Goal: Find specific page/section: Find specific page/section

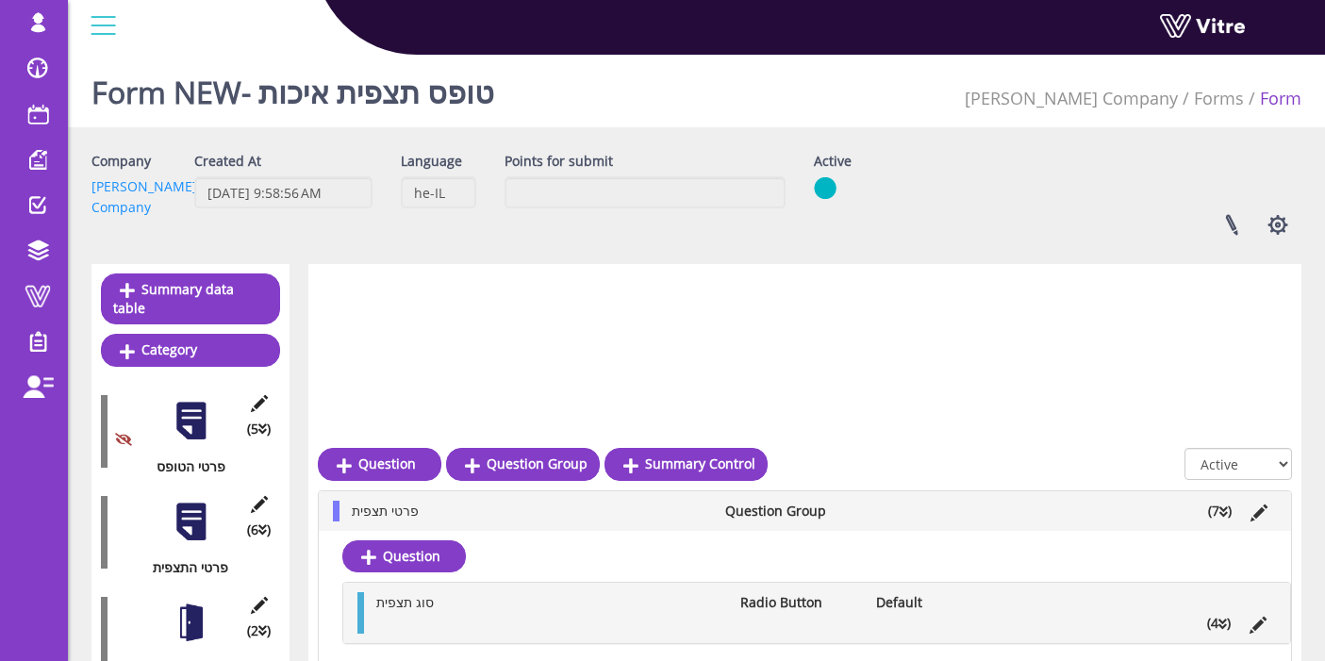
scroll to position [383, 0]
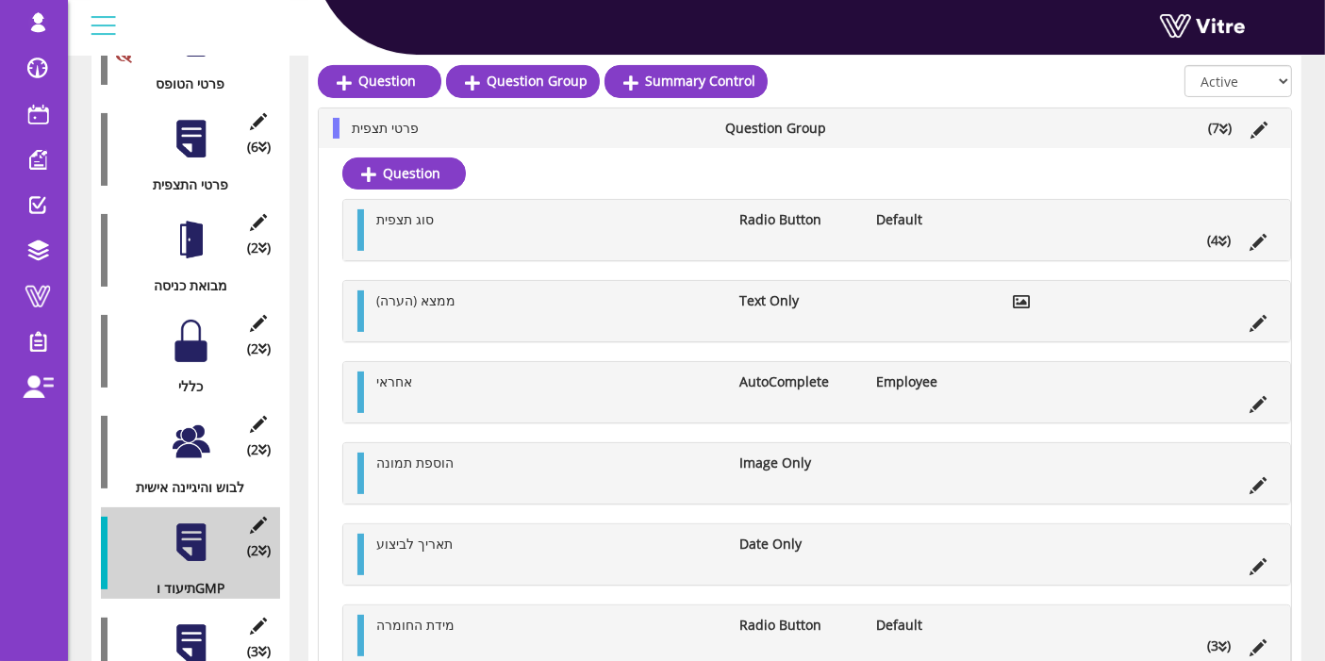
click at [1213, 236] on li "(4 )" at bounding box center [1219, 240] width 42 height 21
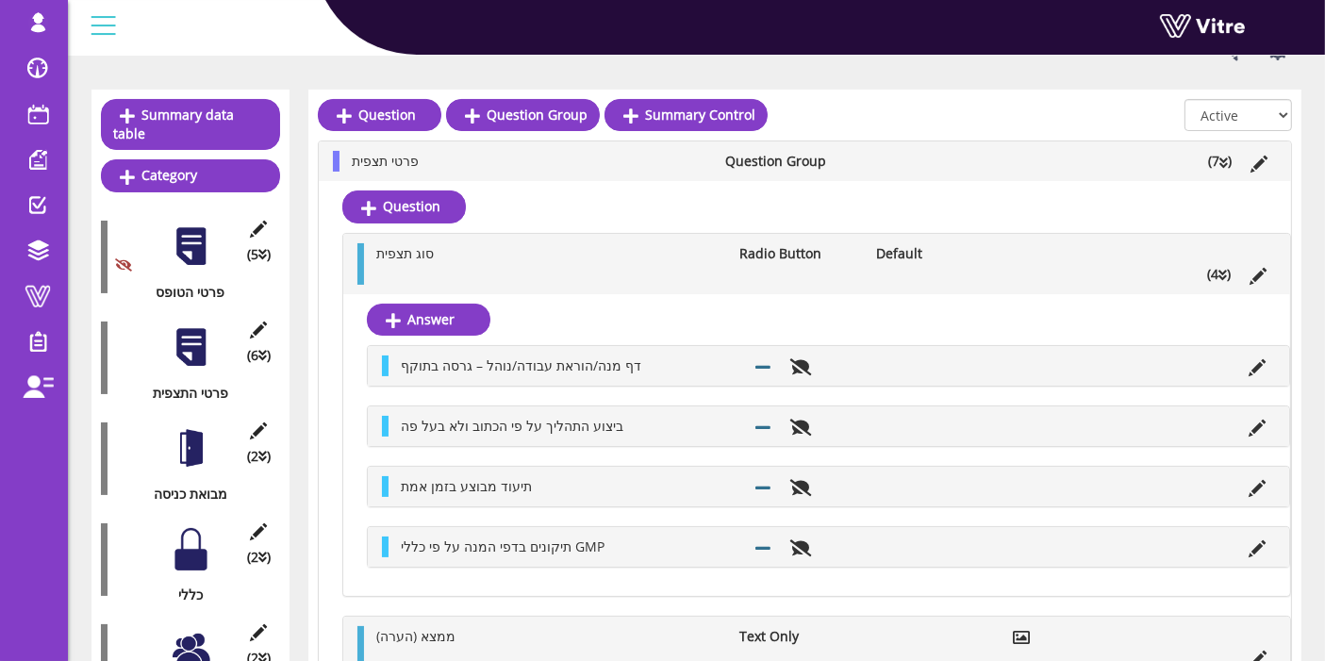
scroll to position [174, 0]
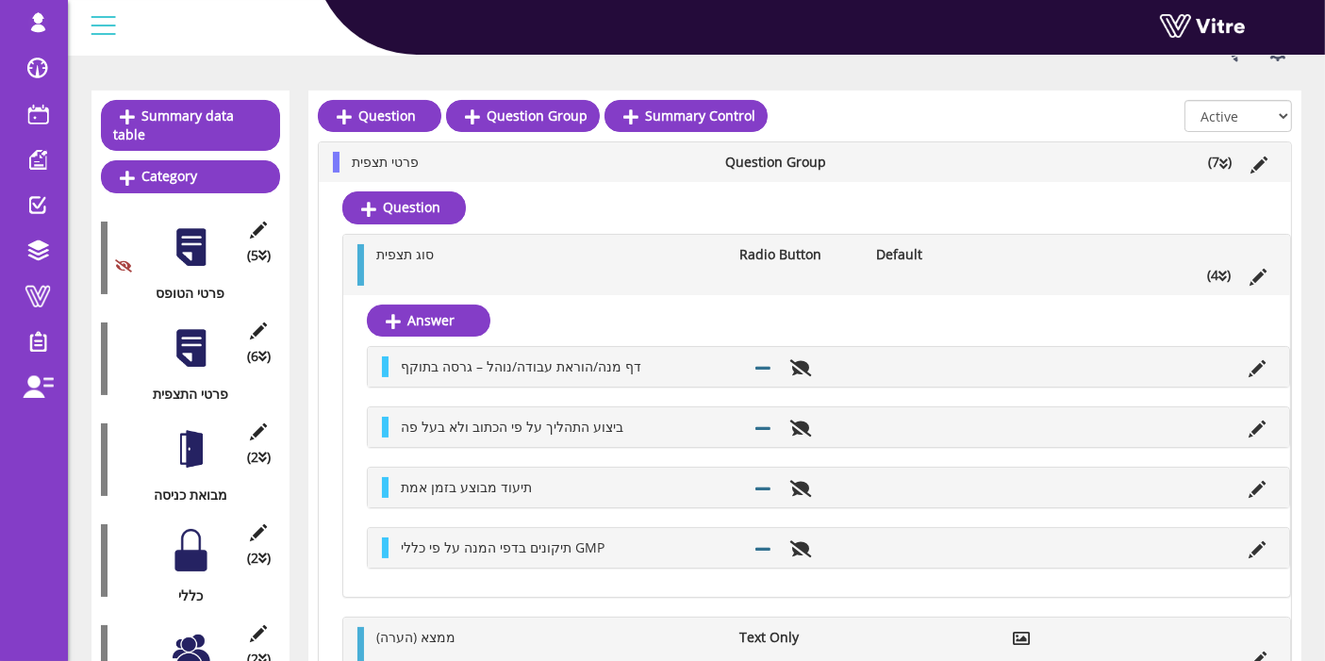
click at [191, 330] on div at bounding box center [191, 348] width 42 height 42
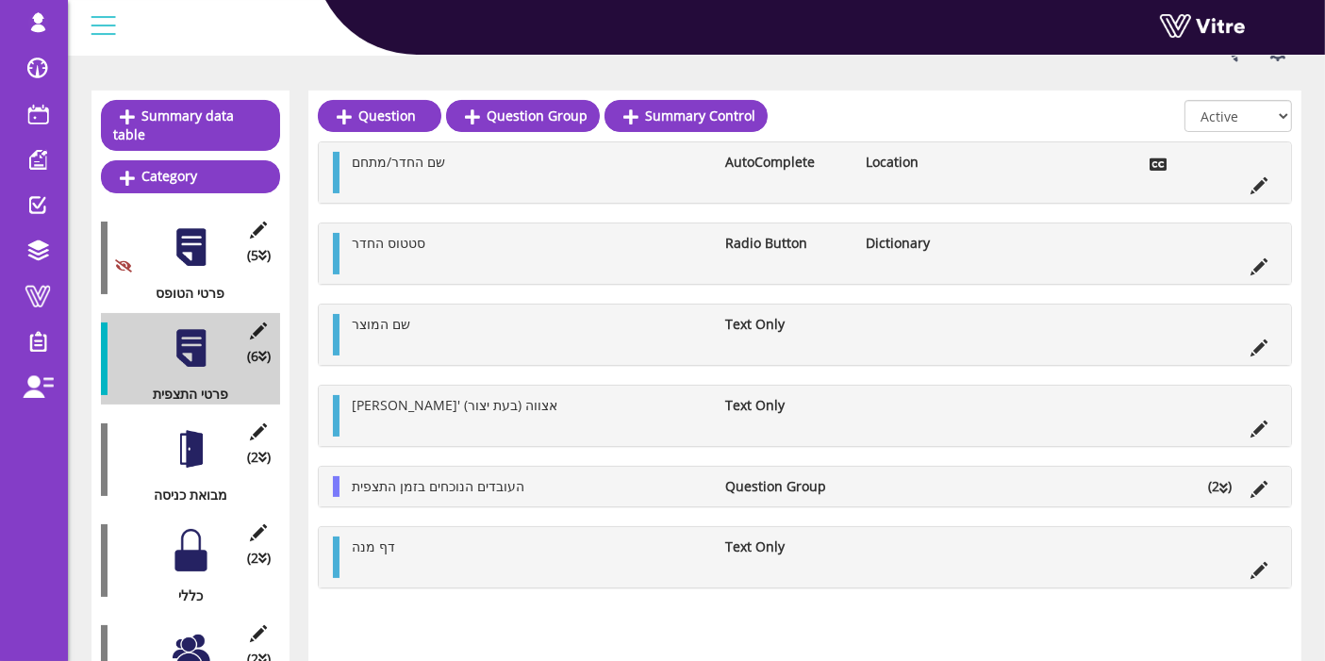
click at [199, 433] on div at bounding box center [191, 449] width 42 height 42
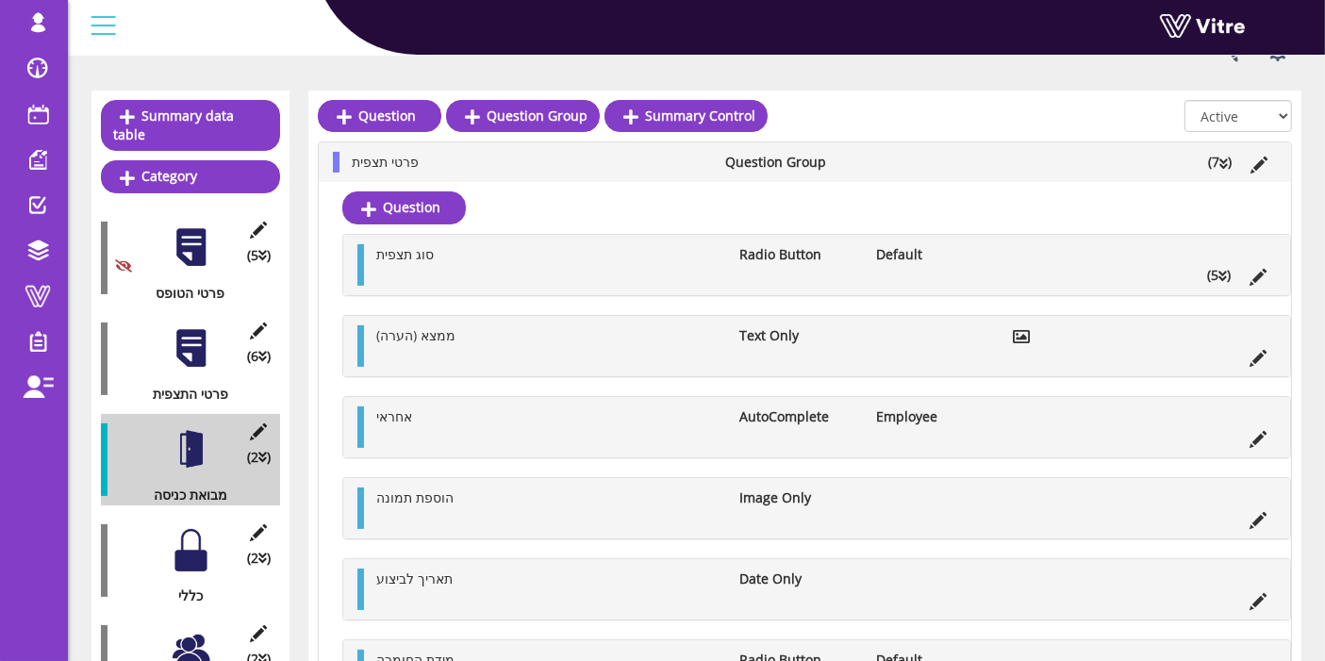
click at [1223, 270] on icon at bounding box center [1223, 276] width 8 height 13
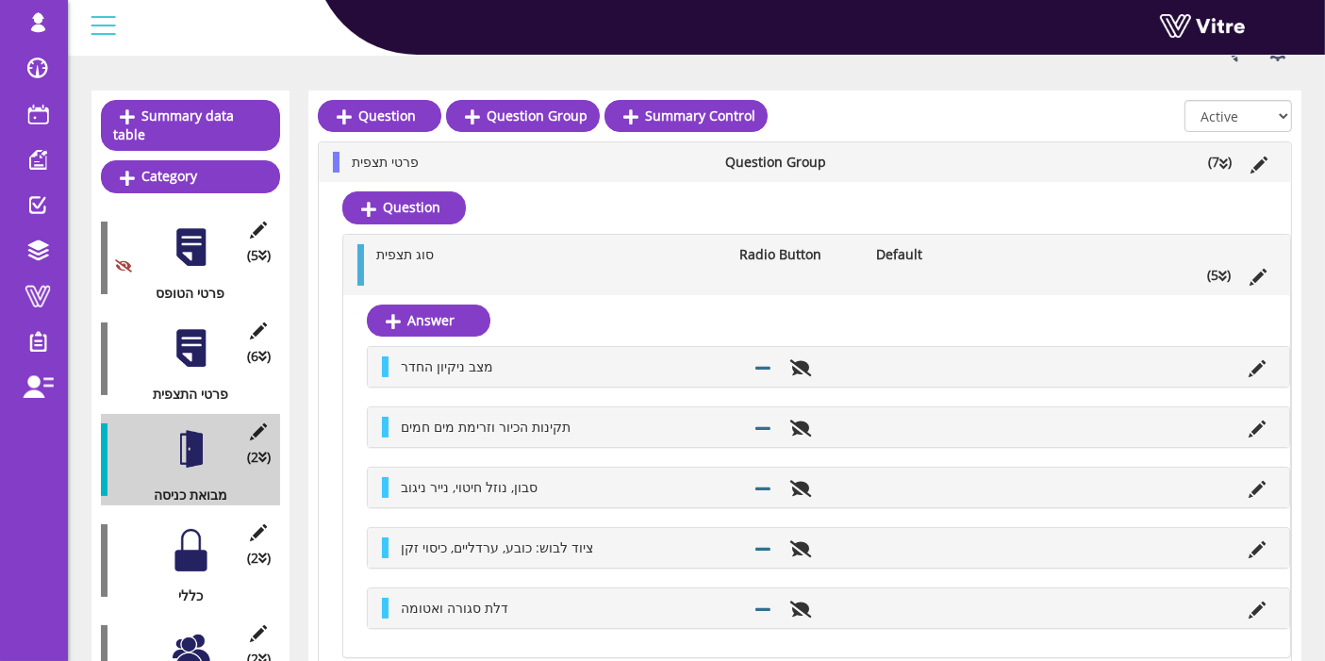
click at [1215, 272] on li "(5 )" at bounding box center [1219, 275] width 42 height 21
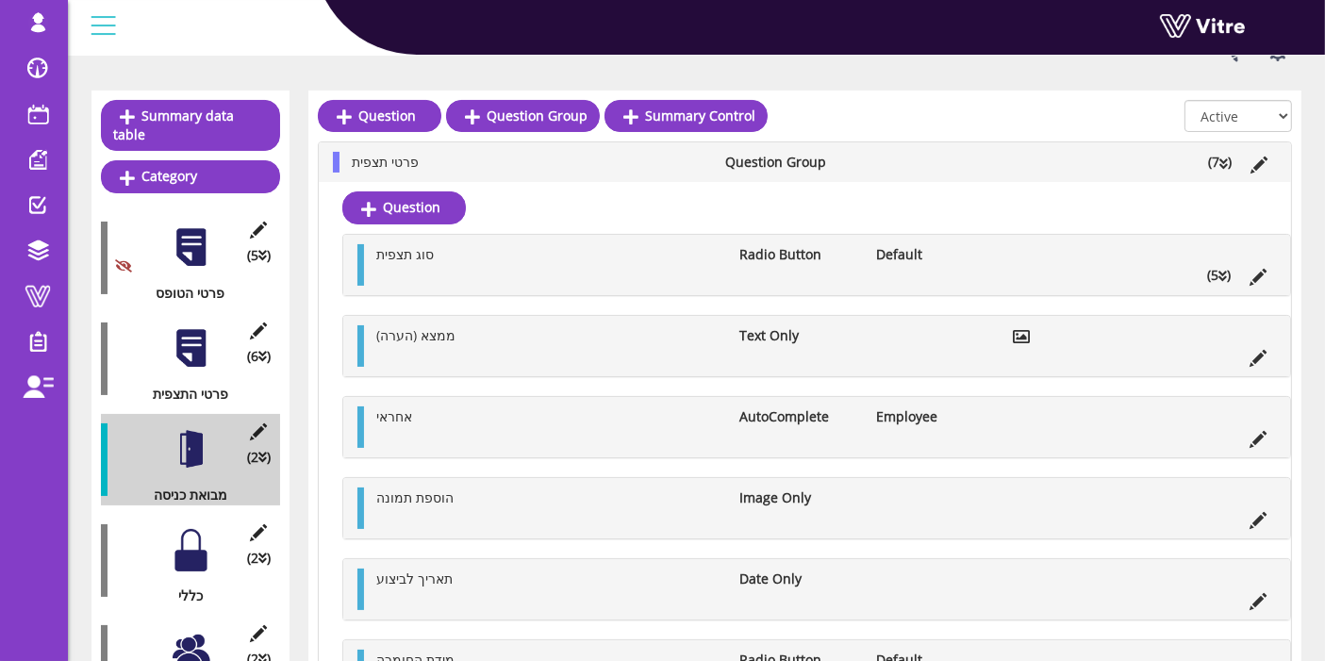
click at [173, 529] on div at bounding box center [191, 550] width 42 height 42
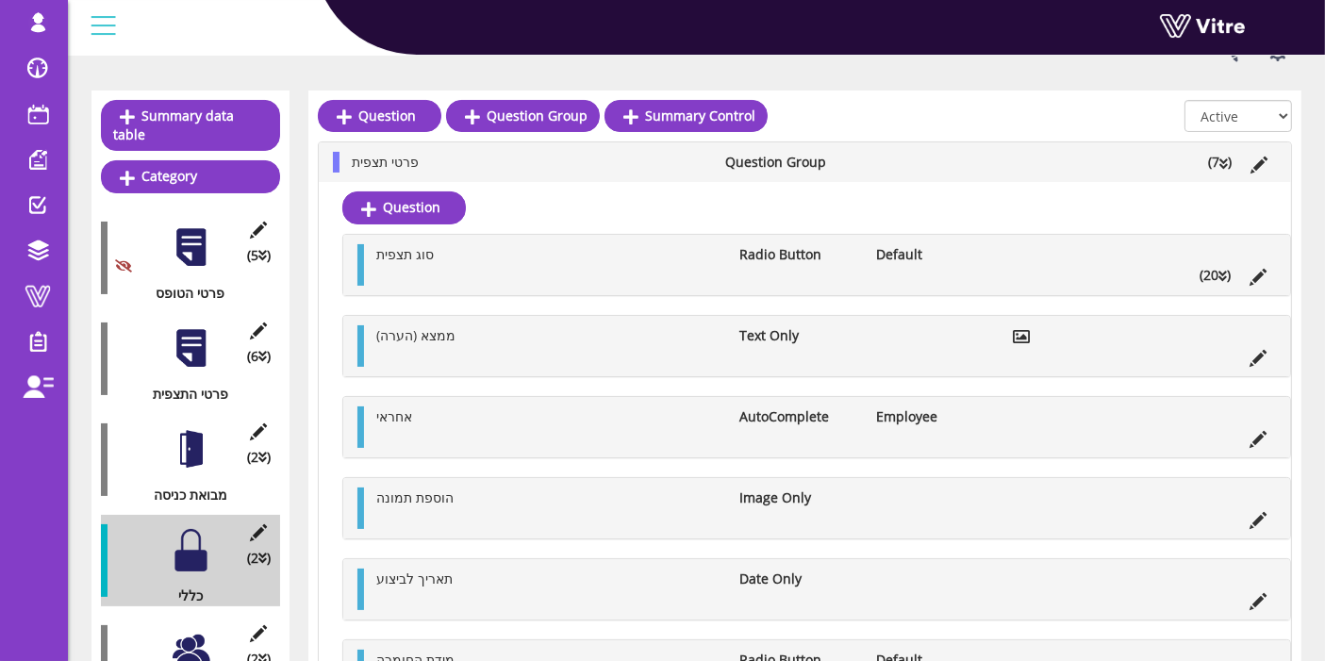
click at [1207, 269] on li "(20 )" at bounding box center [1215, 275] width 50 height 21
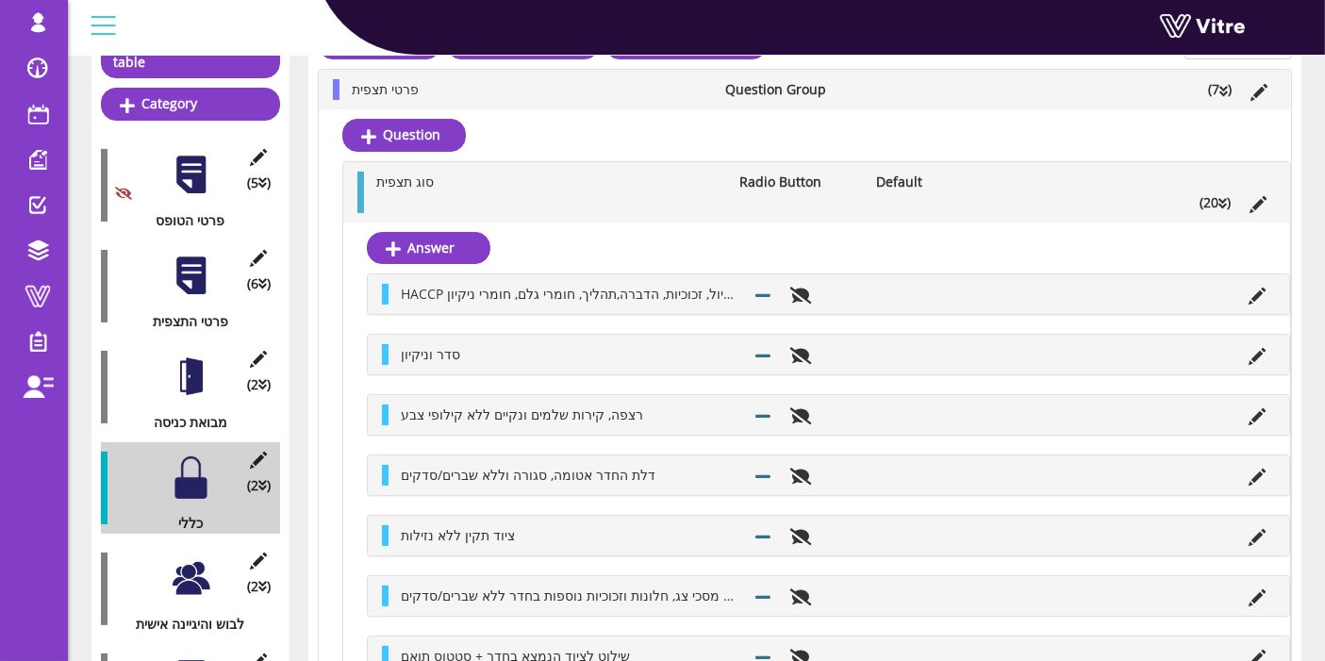
scroll to position [278, 0]
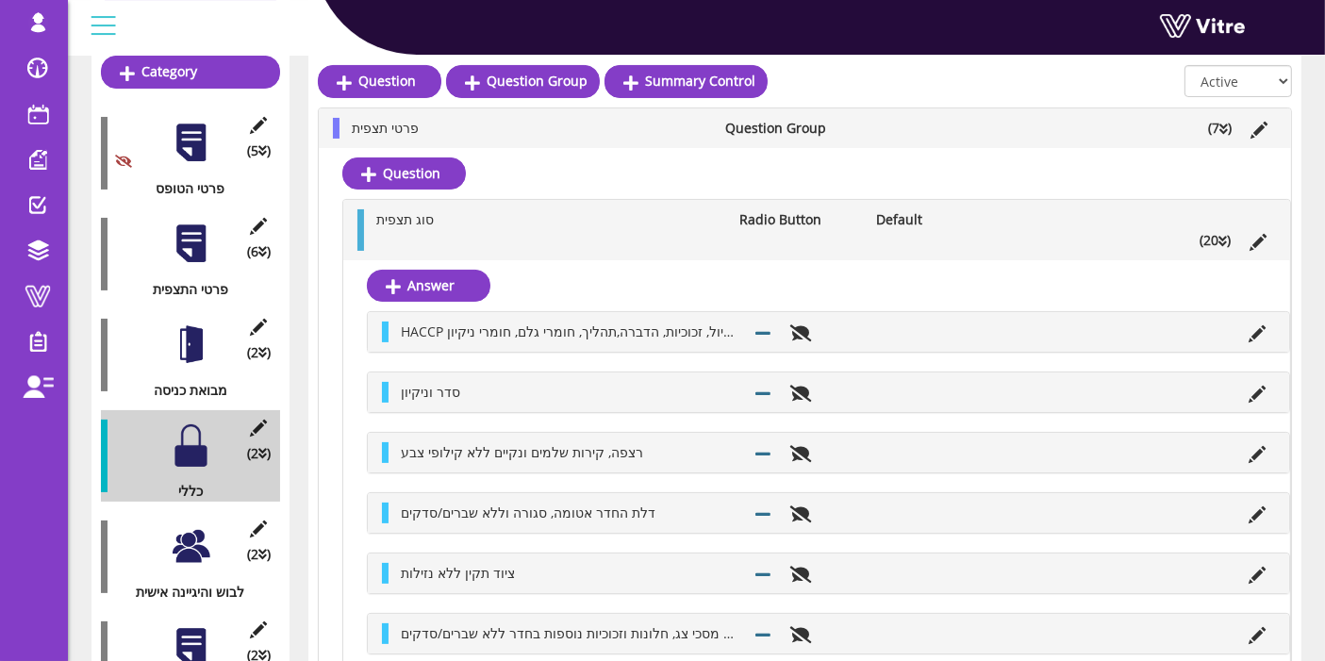
click at [191, 525] on div at bounding box center [191, 546] width 42 height 42
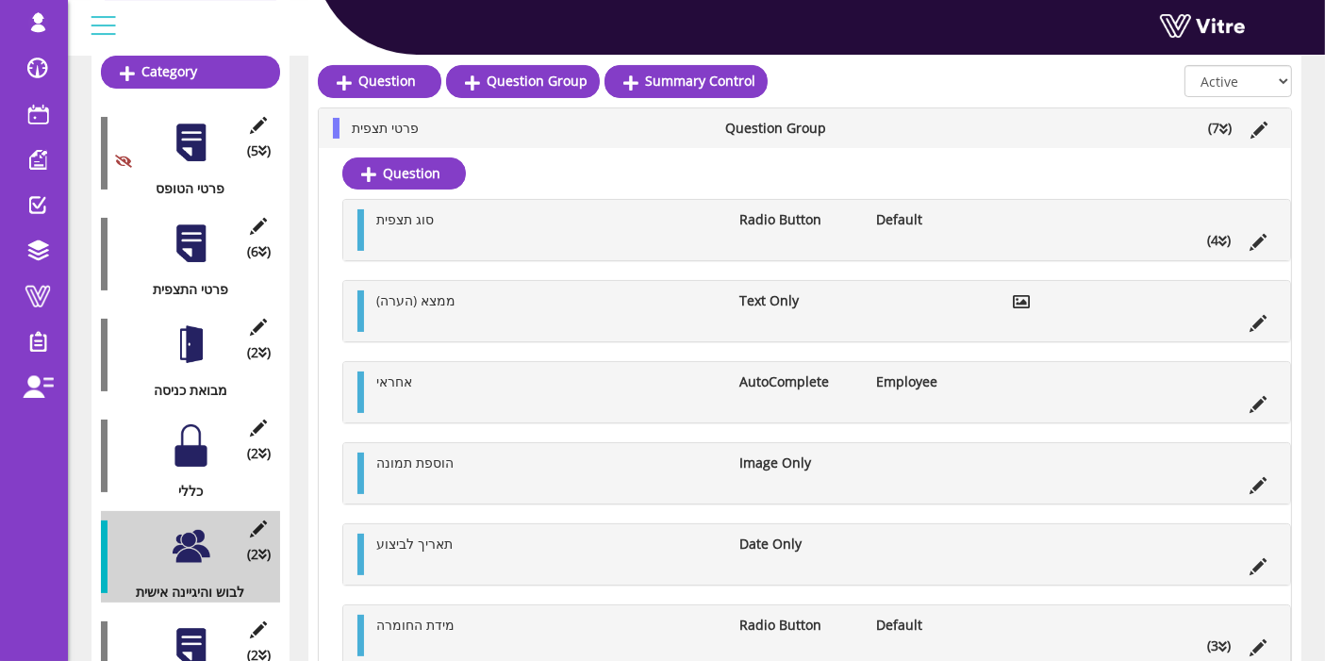
click at [1216, 126] on li "(7 )" at bounding box center [1220, 128] width 42 height 21
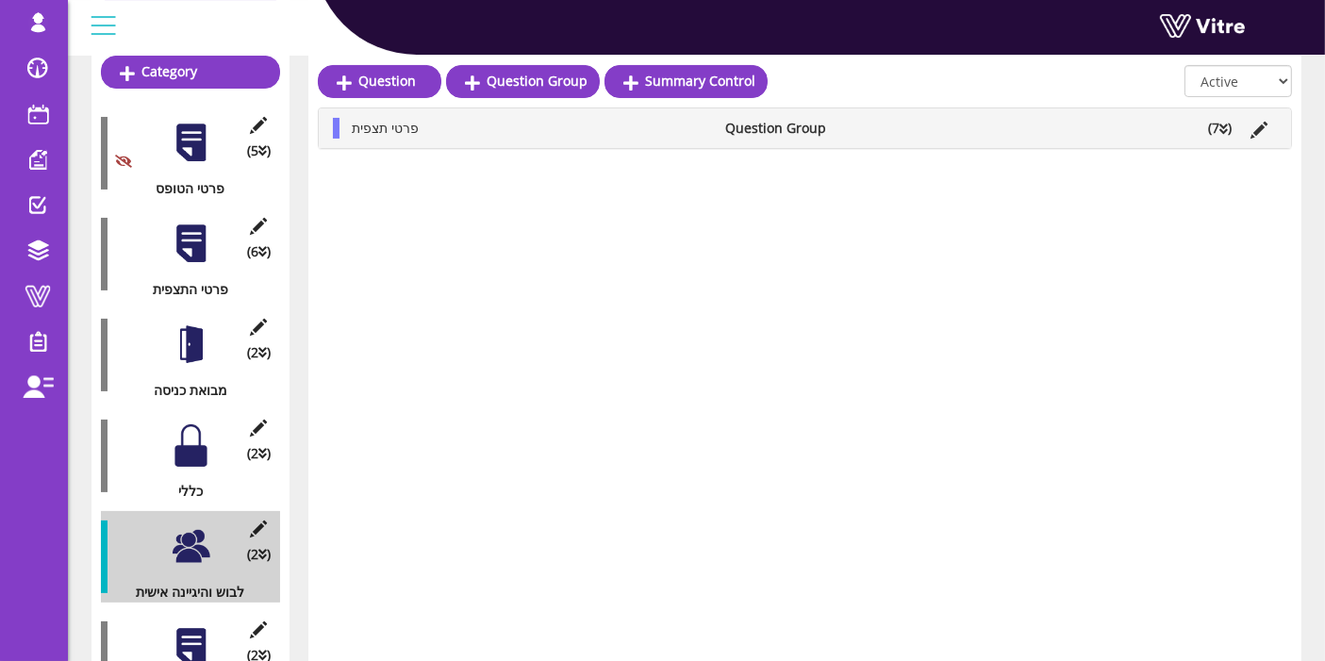
click at [1239, 135] on li "(7 )" at bounding box center [1220, 128] width 42 height 21
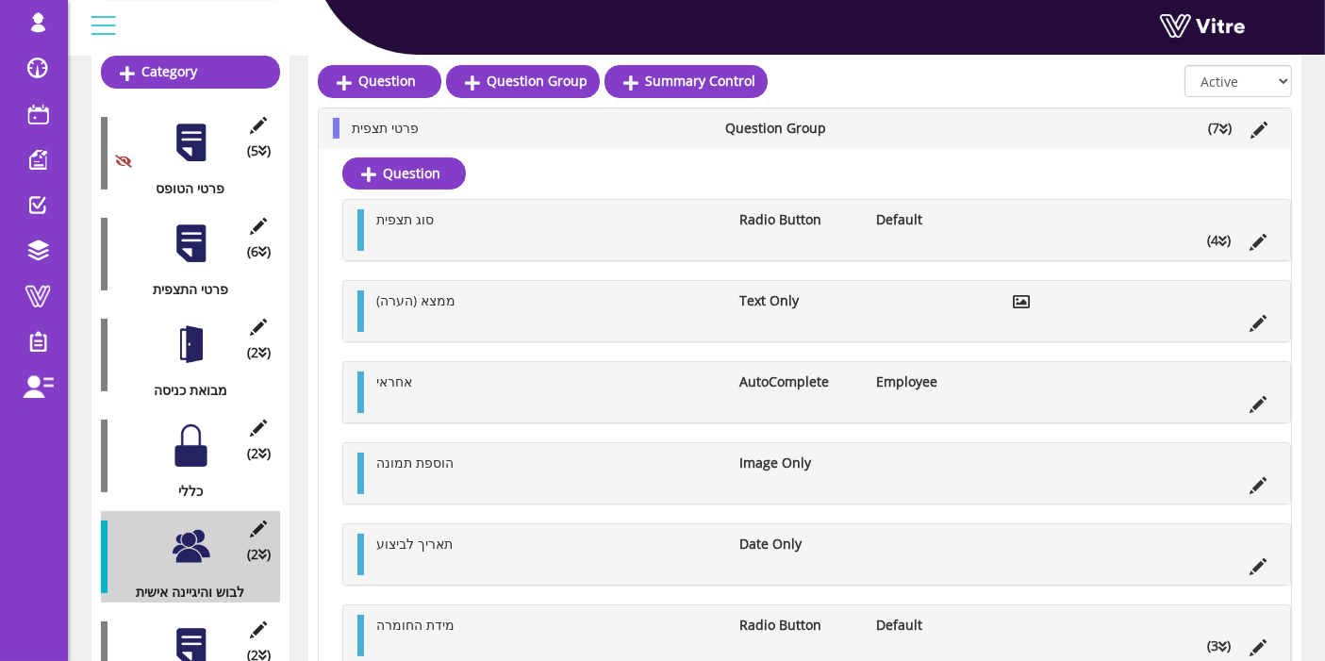
click at [1214, 239] on li "(4 )" at bounding box center [1219, 240] width 42 height 21
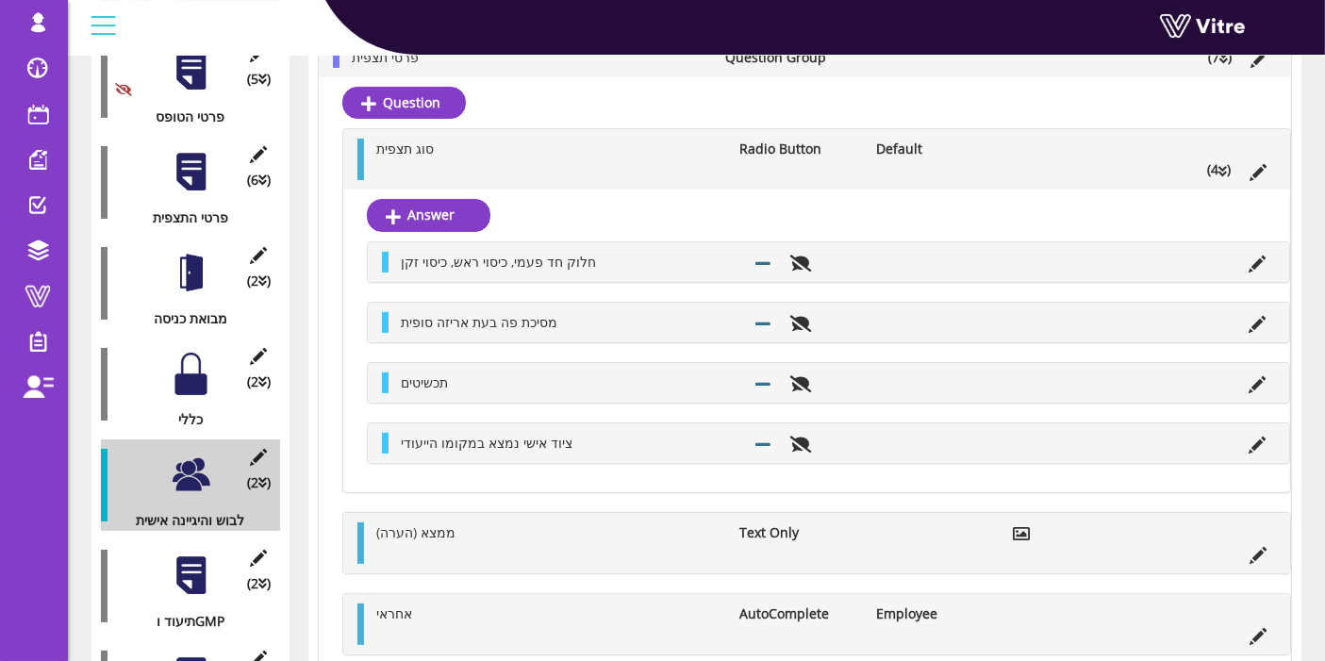
scroll to position [383, 0]
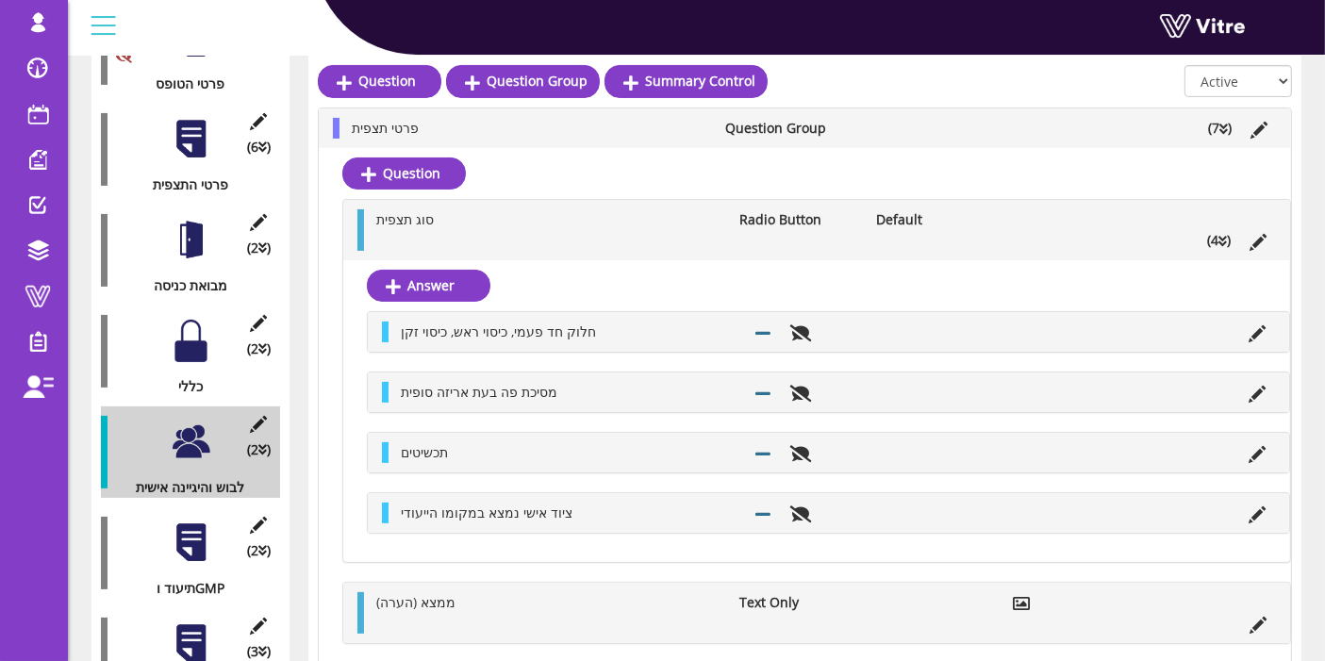
click at [194, 525] on div at bounding box center [191, 543] width 42 height 42
